Goal: Find specific page/section: Find specific page/section

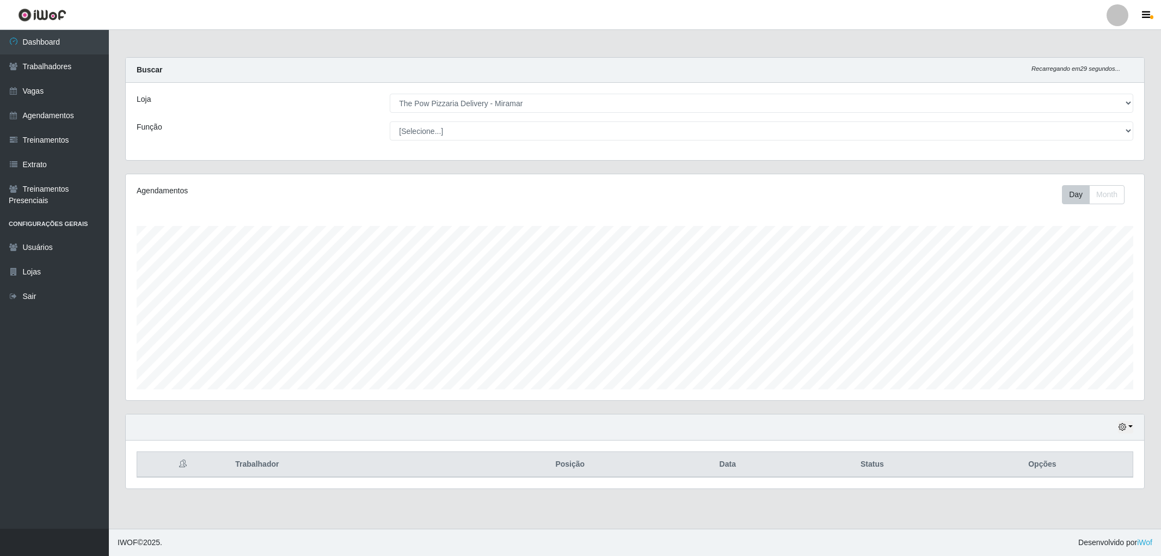
select select "322"
click at [61, 114] on link "Agendamentos" at bounding box center [54, 115] width 109 height 24
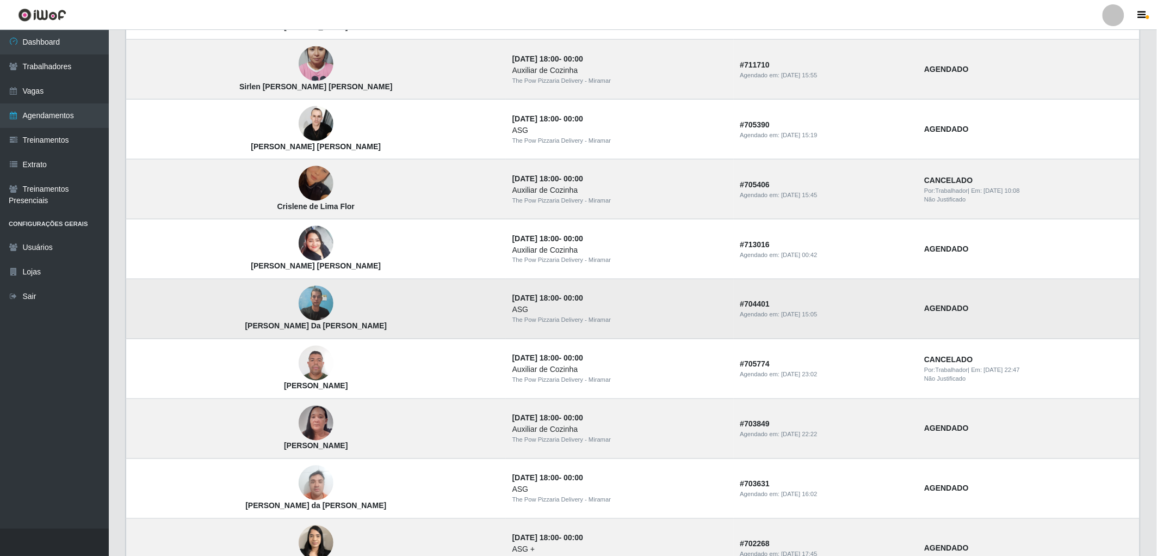
scroll to position [581, 0]
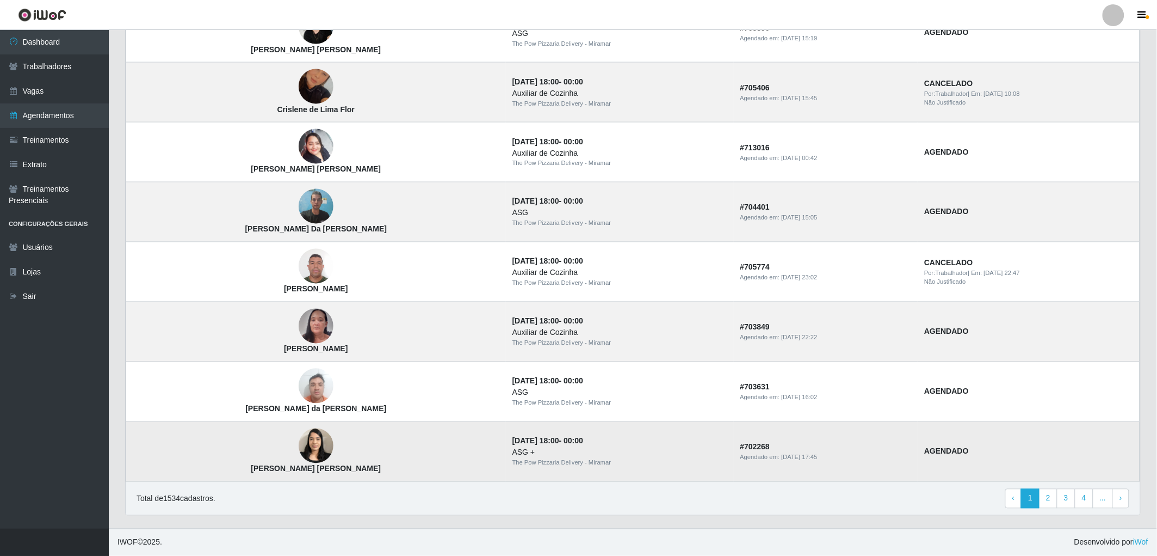
click at [299, 458] on img at bounding box center [316, 446] width 35 height 46
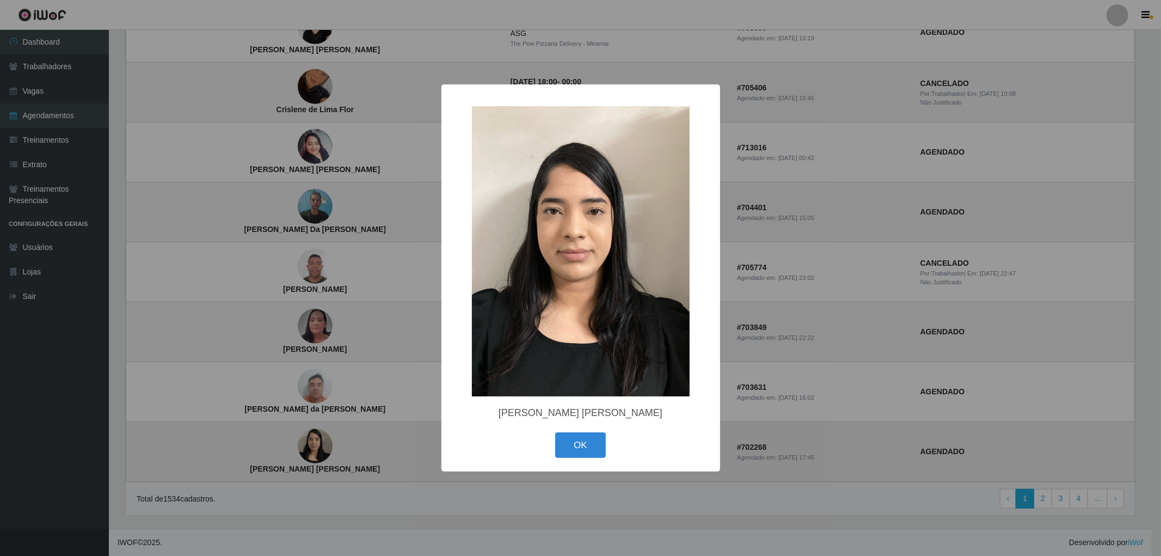
click at [294, 458] on div "× [PERSON_NAME] [PERSON_NAME] OK Cancel" at bounding box center [580, 278] width 1161 height 556
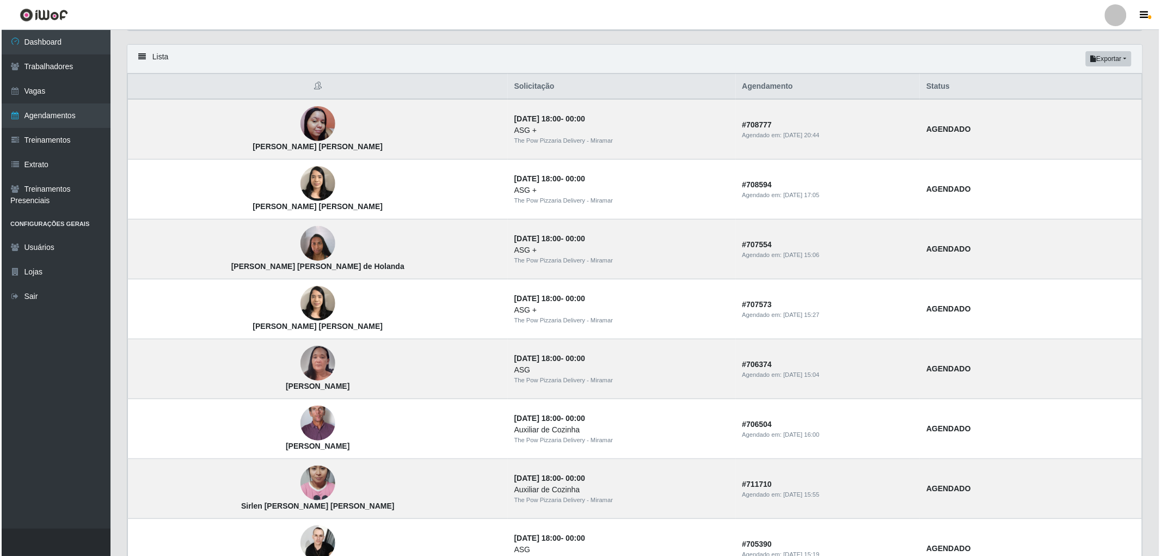
scroll to position [0, 0]
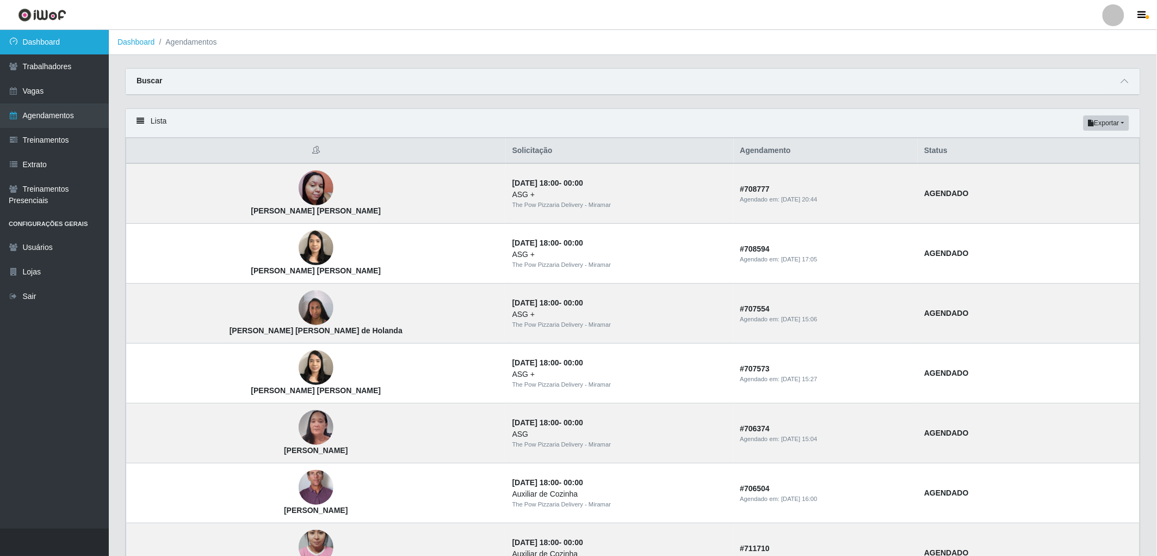
click at [55, 40] on link "Dashboard" at bounding box center [54, 42] width 109 height 24
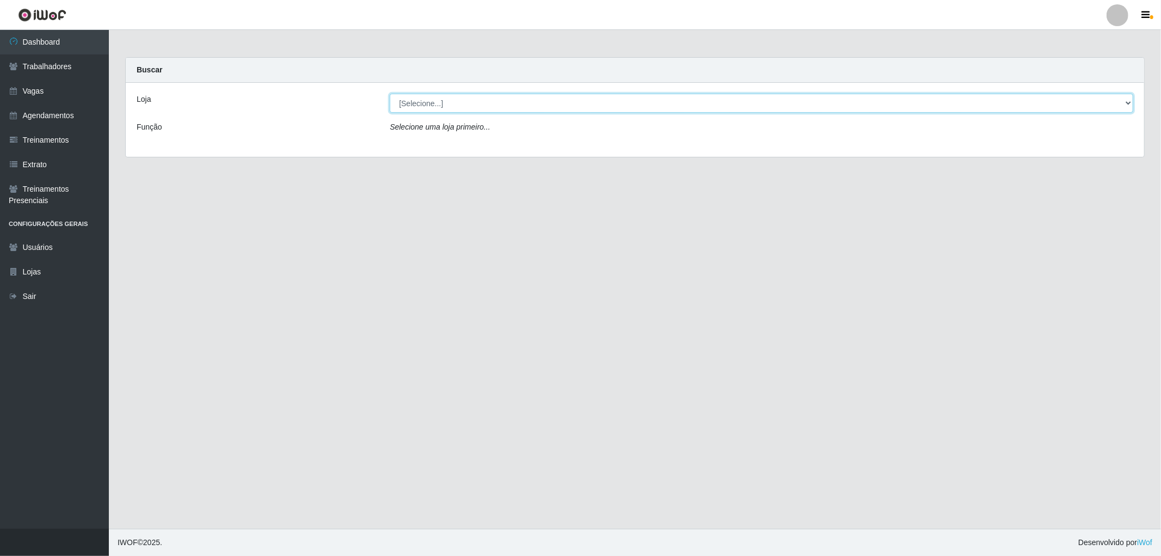
click at [632, 106] on select "[Selecione...] The Pow Pizzaria Delivery - [GEOGRAPHIC_DATA]" at bounding box center [761, 103] width 743 height 19
select select "322"
click at [390, 94] on select "[Selecione...] The Pow Pizzaria Delivery - [GEOGRAPHIC_DATA]" at bounding box center [761, 103] width 743 height 19
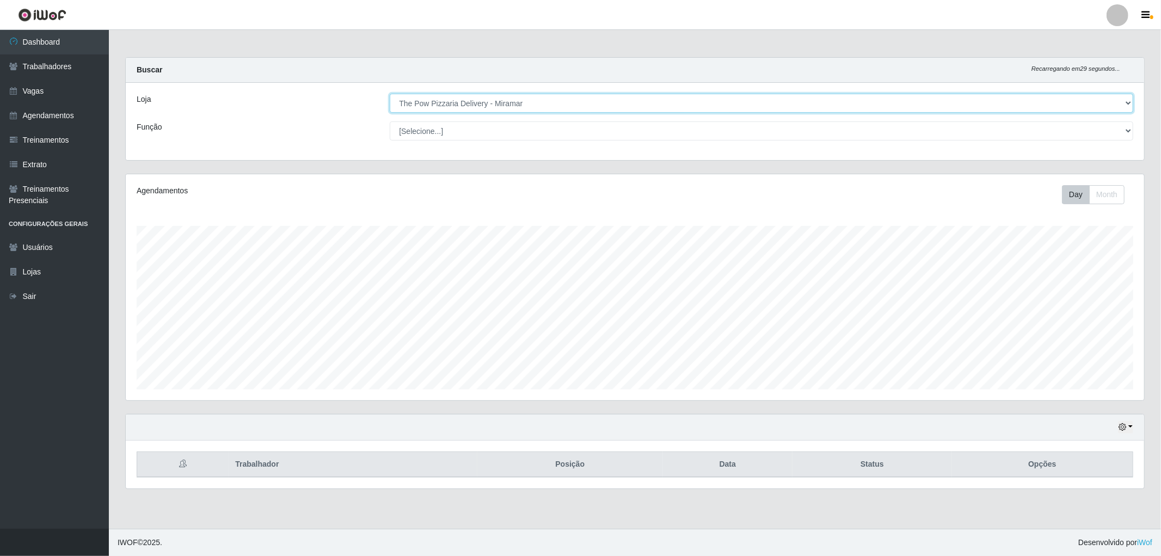
scroll to position [225, 1018]
